Goal: Task Accomplishment & Management: Manage account settings

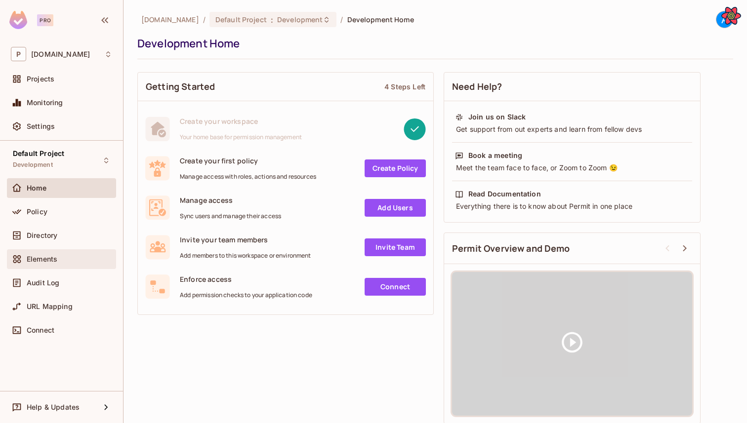
click at [38, 261] on span "Elements" at bounding box center [42, 259] width 31 height 8
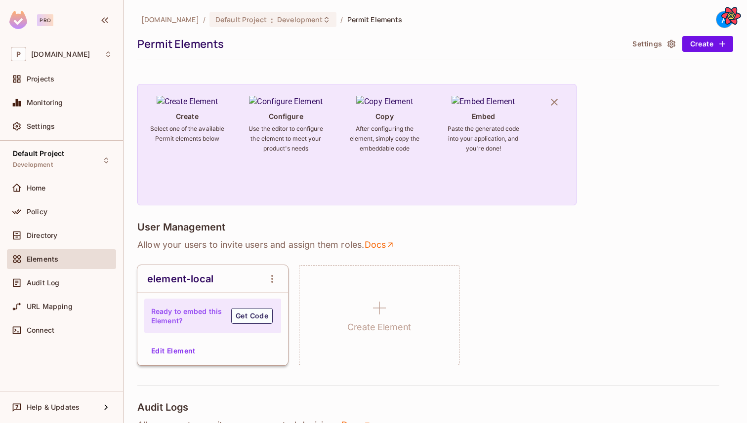
click at [174, 354] on button "Edit Element" at bounding box center [173, 351] width 52 height 16
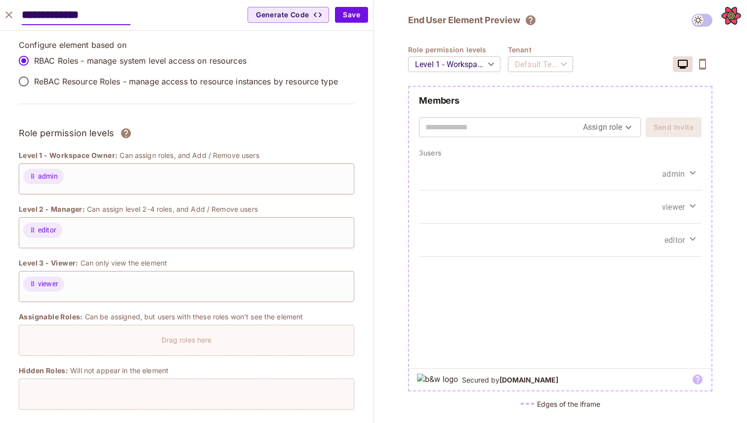
click at [8, 14] on icon "close" at bounding box center [8, 14] width 7 height 7
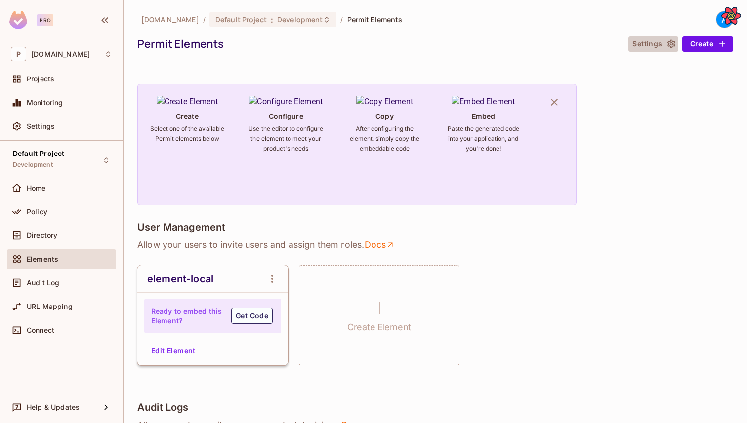
click at [660, 48] on button "Settings" at bounding box center [652, 44] width 49 height 16
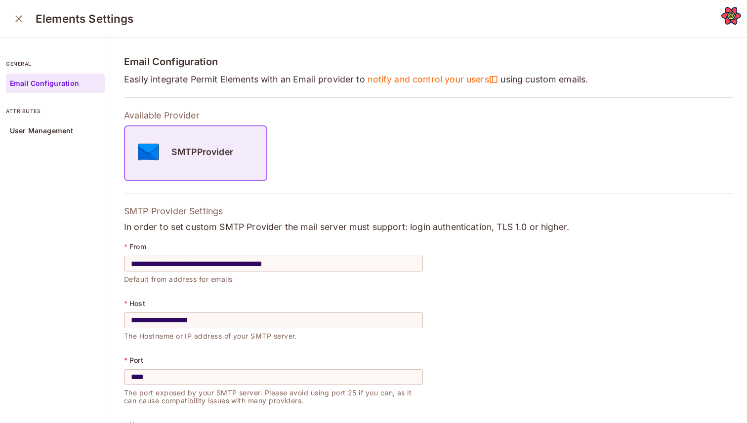
click at [23, 14] on icon "close" at bounding box center [19, 19] width 12 height 12
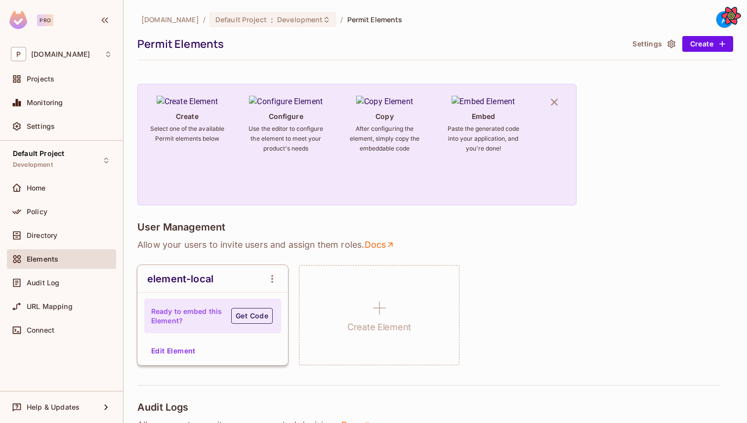
click at [246, 315] on button "Get Code" at bounding box center [251, 316] width 41 height 16
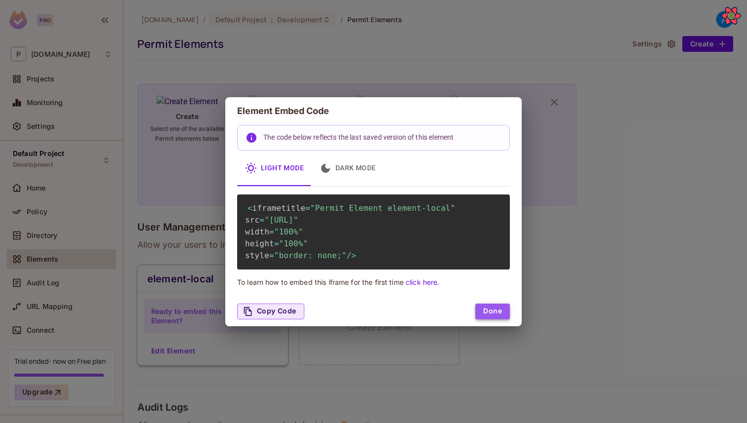
click at [504, 320] on button "Done" at bounding box center [492, 312] width 35 height 16
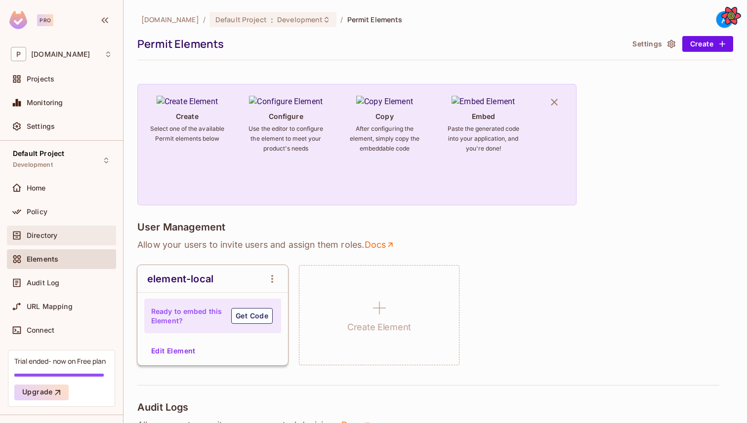
click at [44, 240] on div "Directory" at bounding box center [61, 236] width 101 height 12
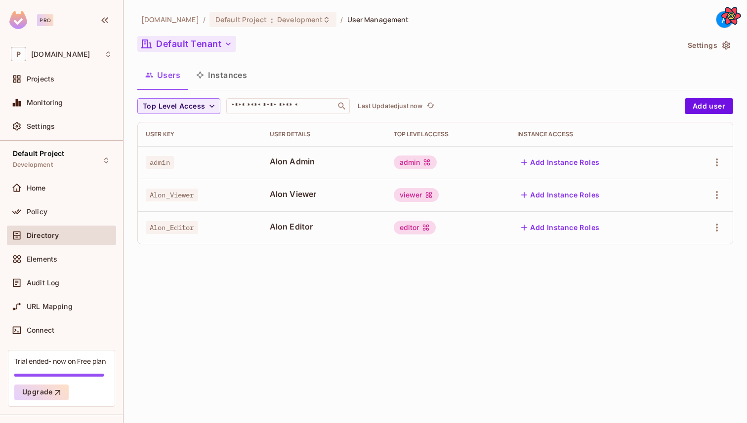
click at [205, 51] on button "Default Tenant" at bounding box center [186, 44] width 99 height 16
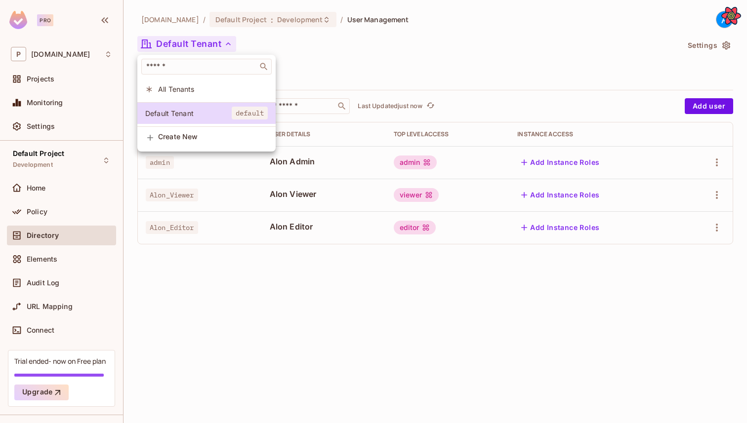
click at [327, 77] on div at bounding box center [373, 211] width 747 height 423
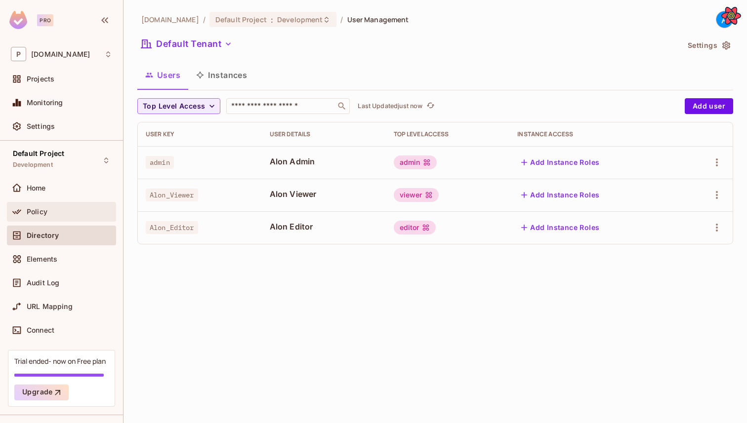
click at [45, 210] on span "Policy" at bounding box center [37, 212] width 21 height 8
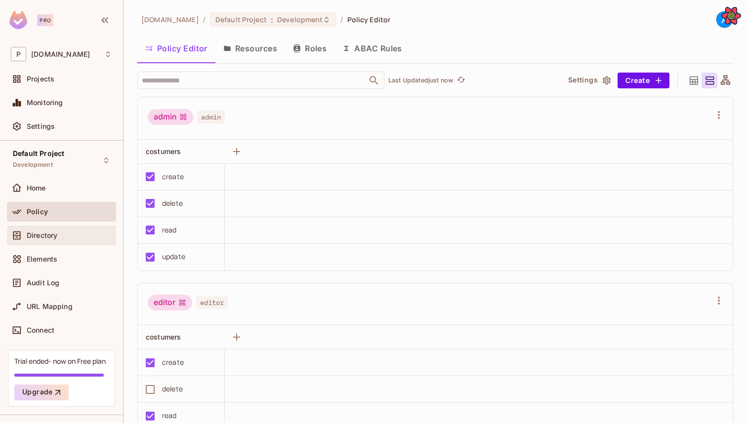
click at [40, 242] on div "Directory" at bounding box center [61, 236] width 109 height 20
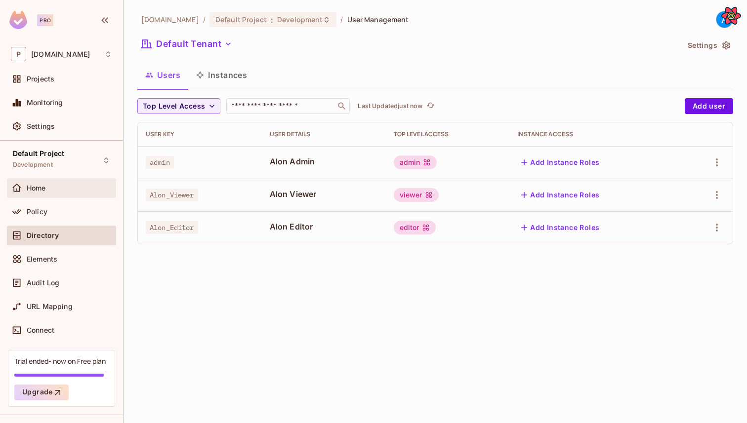
click at [66, 183] on div "Home" at bounding box center [61, 188] width 101 height 12
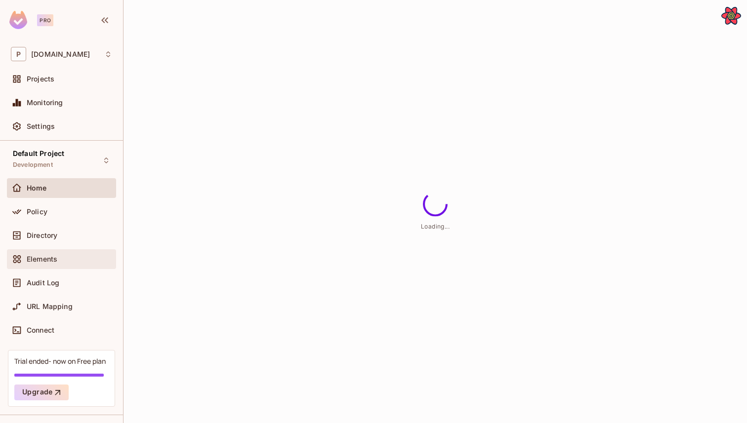
click at [32, 251] on div "Elements" at bounding box center [61, 259] width 109 height 20
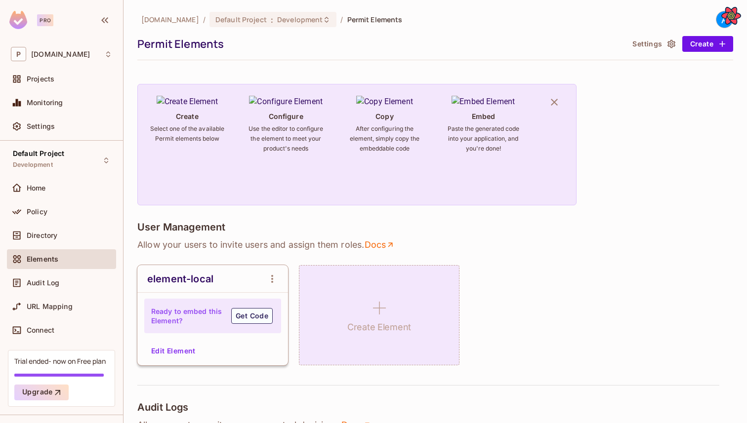
click at [369, 307] on icon at bounding box center [380, 308] width 24 height 24
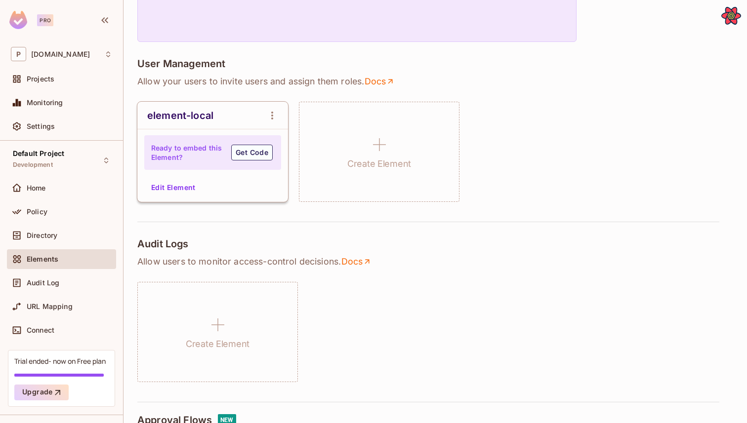
scroll to position [166, 0]
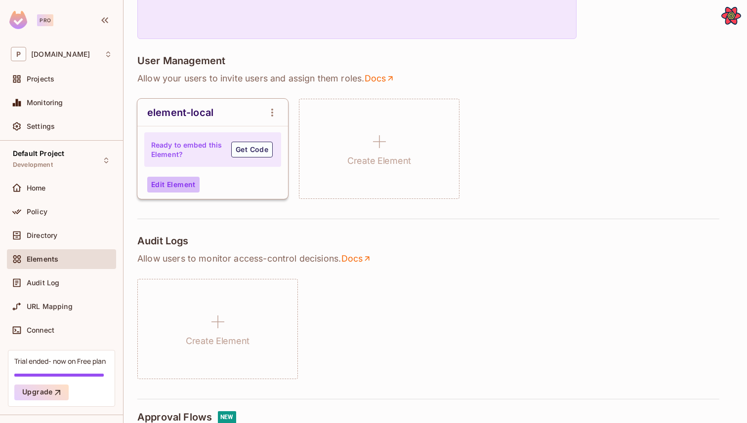
click at [193, 181] on button "Edit Element" at bounding box center [173, 185] width 52 height 16
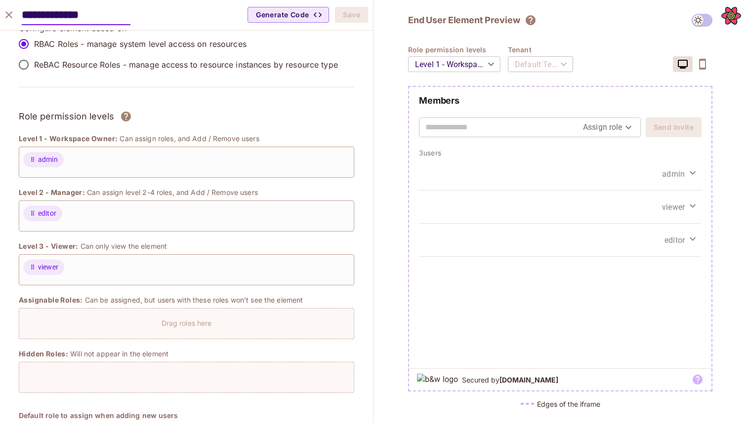
scroll to position [0, 0]
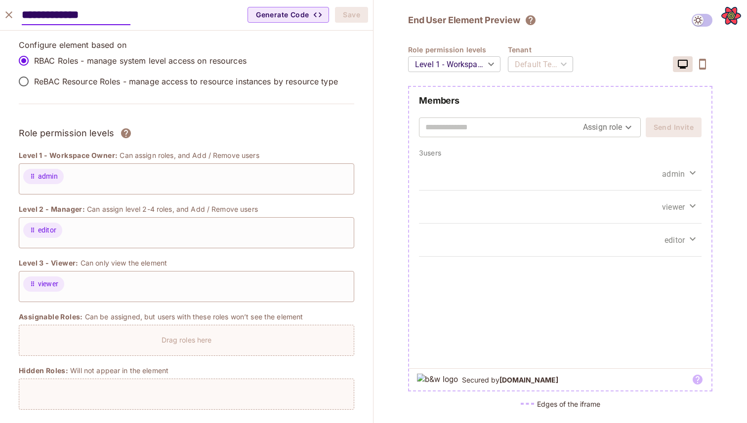
click at [5, 14] on icon "close" at bounding box center [9, 15] width 12 height 12
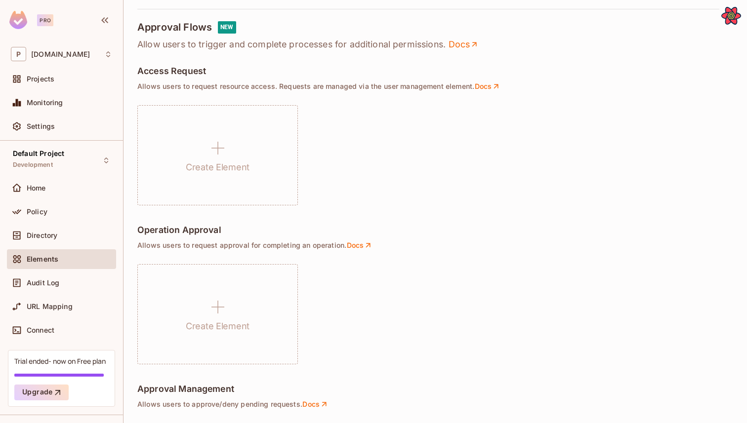
scroll to position [553, 0]
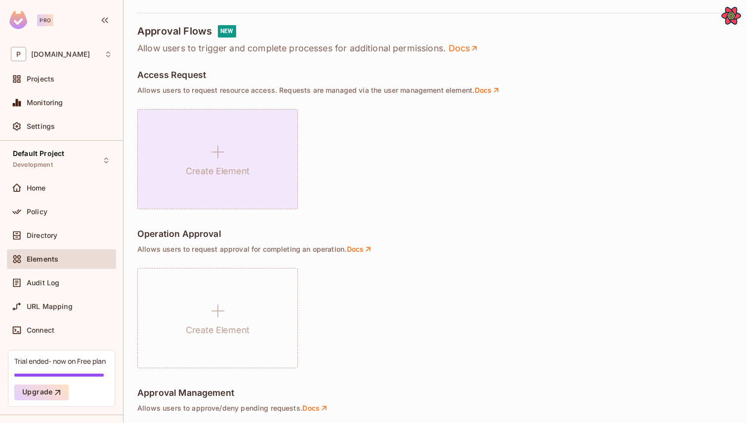
click at [218, 152] on icon at bounding box center [217, 152] width 13 height 13
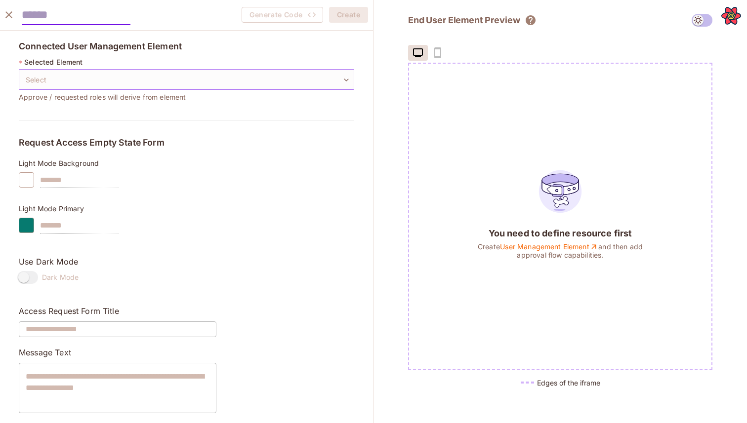
click at [93, 86] on body "Pro P permit.io Projects Monitoring Settings Default Project Development Home P…" at bounding box center [373, 211] width 747 height 423
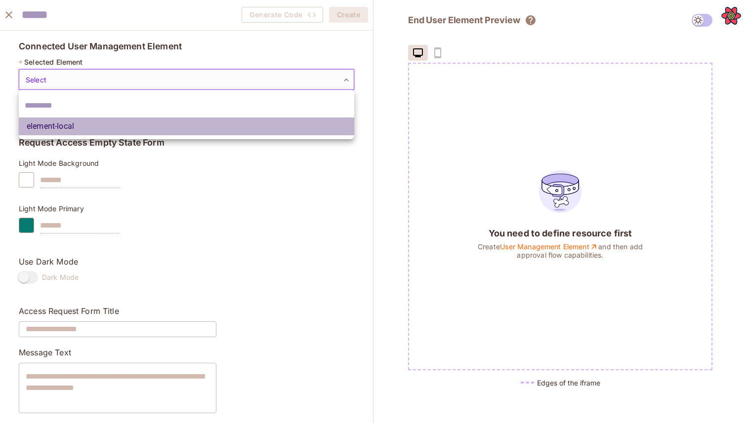
click at [86, 127] on li "element-local" at bounding box center [186, 127] width 335 height 18
type input "**********"
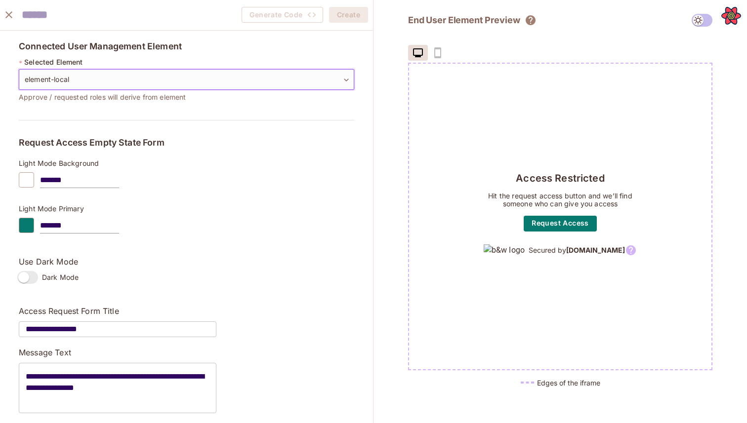
click at [137, 17] on div "Generate Code Create" at bounding box center [186, 15] width 373 height 31
click at [96, 26] on div "Generate Code Create" at bounding box center [186, 15] width 373 height 31
click at [98, 15] on input "text" at bounding box center [76, 15] width 109 height 20
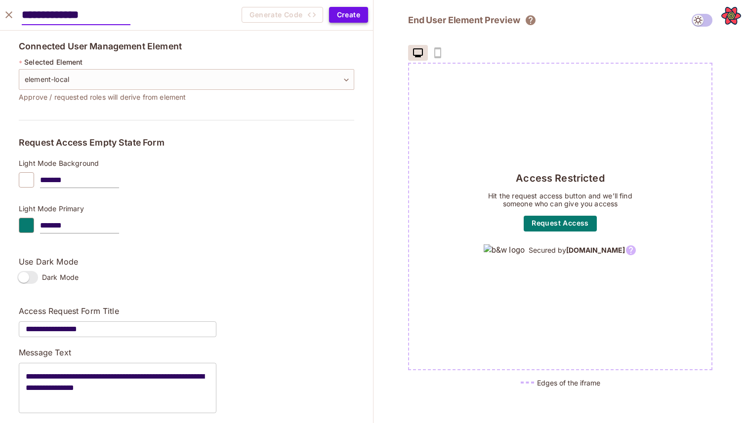
type input "**********"
click at [346, 7] on button "Create" at bounding box center [348, 15] width 39 height 16
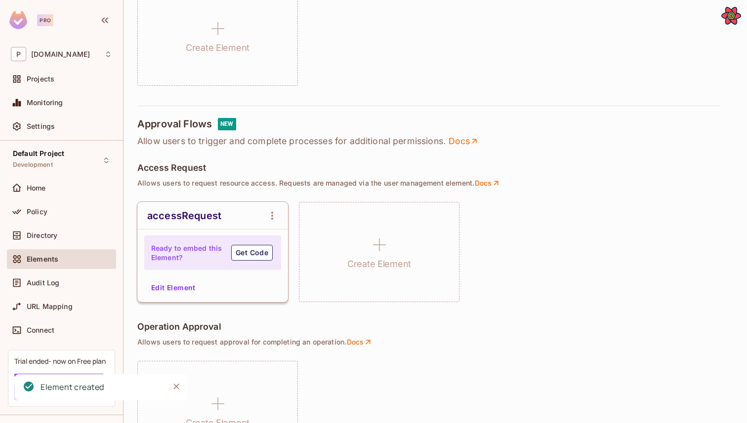
scroll to position [461, 0]
click at [242, 254] on button "Get Code" at bounding box center [251, 252] width 41 height 16
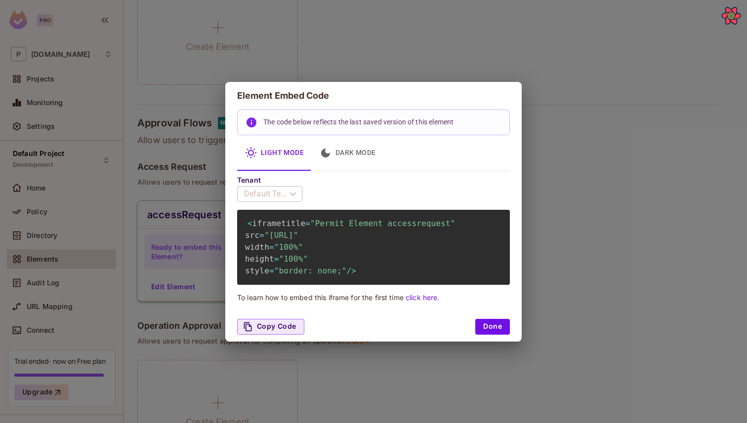
scroll to position [0, 90]
drag, startPoint x: 269, startPoint y: 235, endPoint x: 496, endPoint y: 249, distance: 227.7
click at [298, 240] on span ""http://localhost:3000/embed/accessrequest?envId=5bca724198c94fa5bdb76d667f191f…" at bounding box center [281, 235] width 34 height 9
copy span "http://localhost:3000/embed/accessrequest?envId=5bca724198c94fa5bdb76d667f191fe…"
click at [575, 234] on div "Element Embed Code The code below reflects the last saved version of this eleme…" at bounding box center [373, 211] width 747 height 423
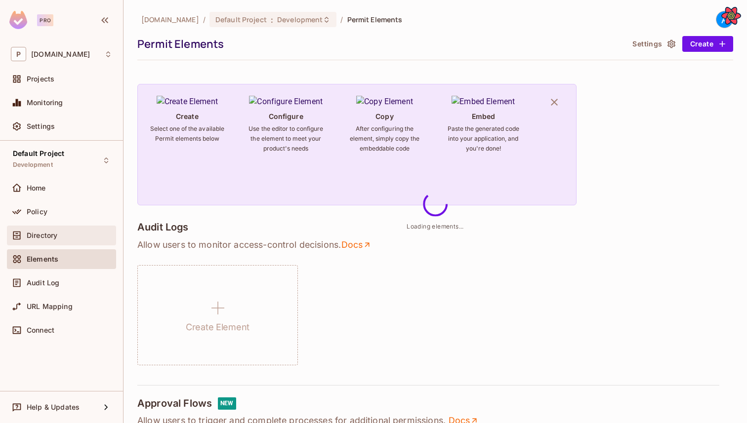
click at [66, 226] on div "Directory" at bounding box center [61, 236] width 109 height 20
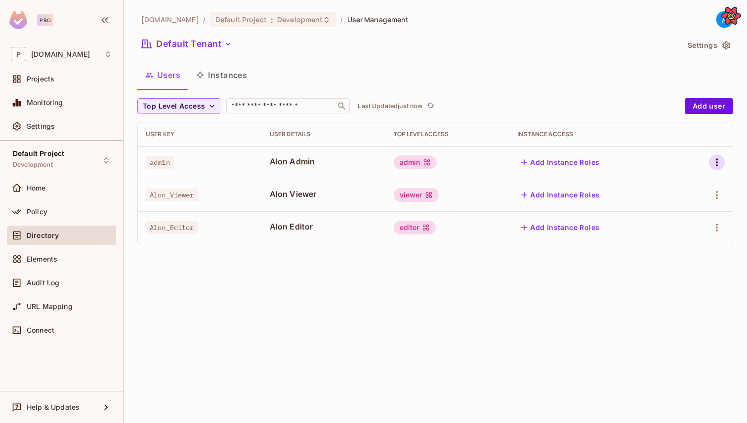
click at [720, 162] on icon "button" at bounding box center [717, 163] width 12 height 12
click at [676, 181] on li "Edit" at bounding box center [673, 185] width 87 height 22
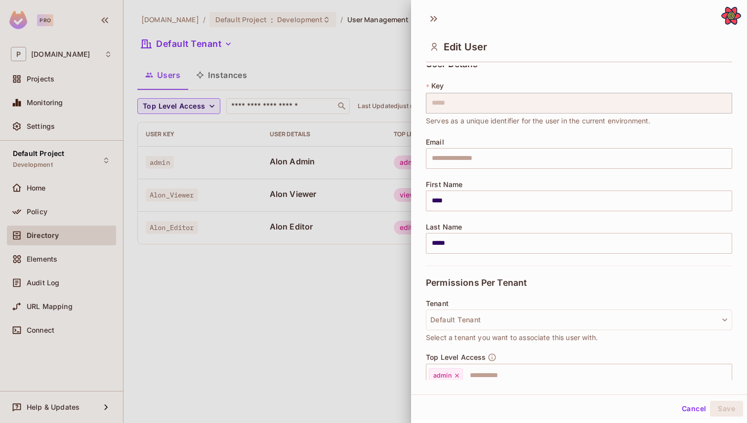
scroll to position [11, 0]
click at [452, 157] on input "text" at bounding box center [579, 157] width 306 height 21
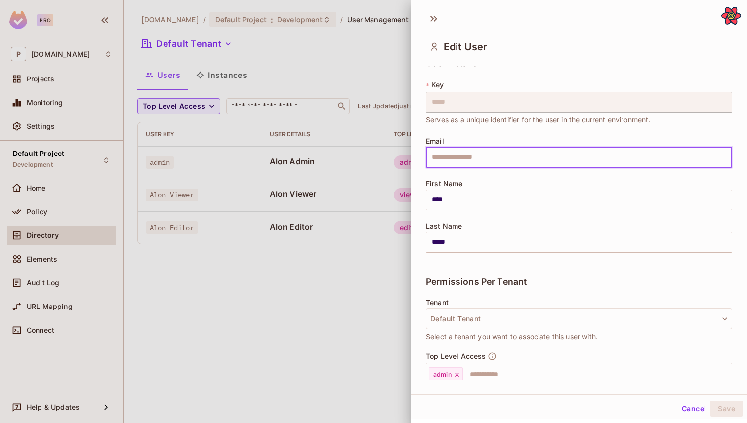
type input "**********"
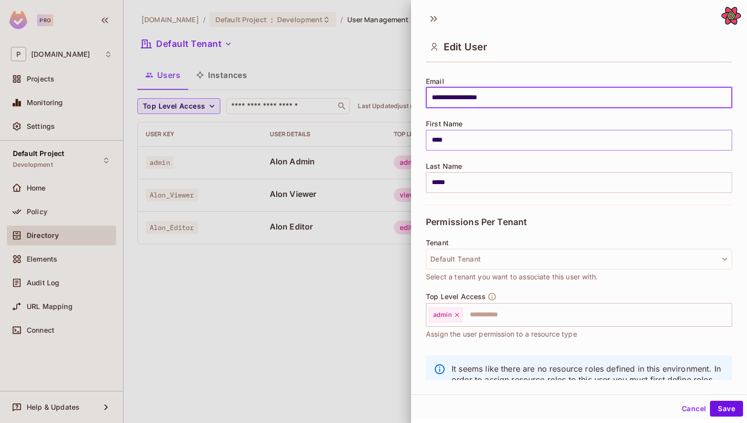
scroll to position [111, 0]
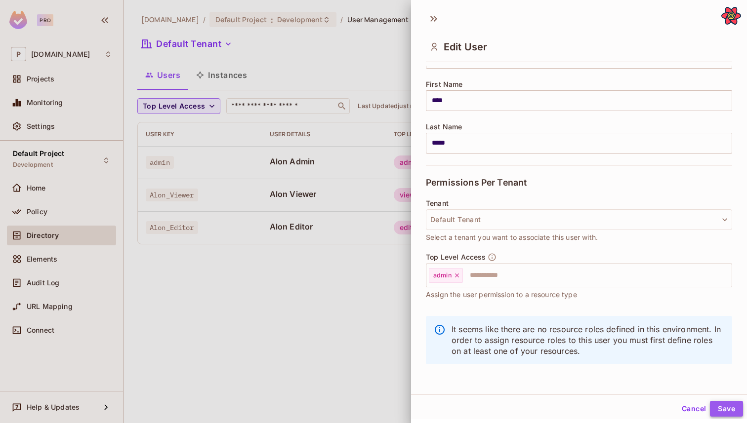
click at [722, 409] on button "Save" at bounding box center [726, 409] width 33 height 16
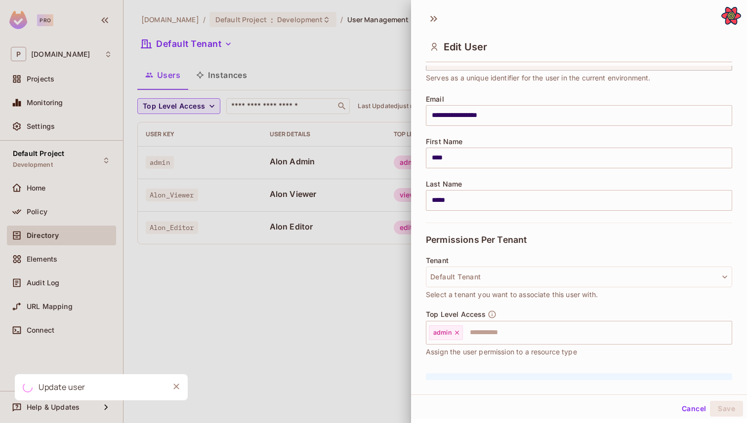
scroll to position [0, 0]
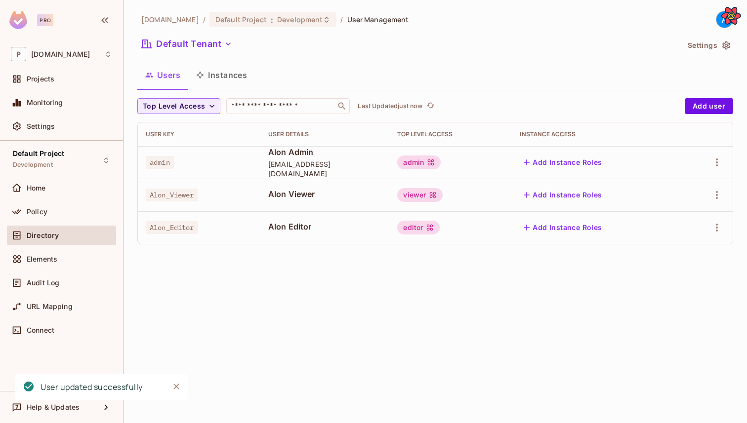
click at [284, 168] on span "[EMAIL_ADDRESS][DOMAIN_NAME]" at bounding box center [325, 169] width 114 height 19
copy span "[EMAIL_ADDRESS][DOMAIN_NAME]"
